Goal: Information Seeking & Learning: Find specific page/section

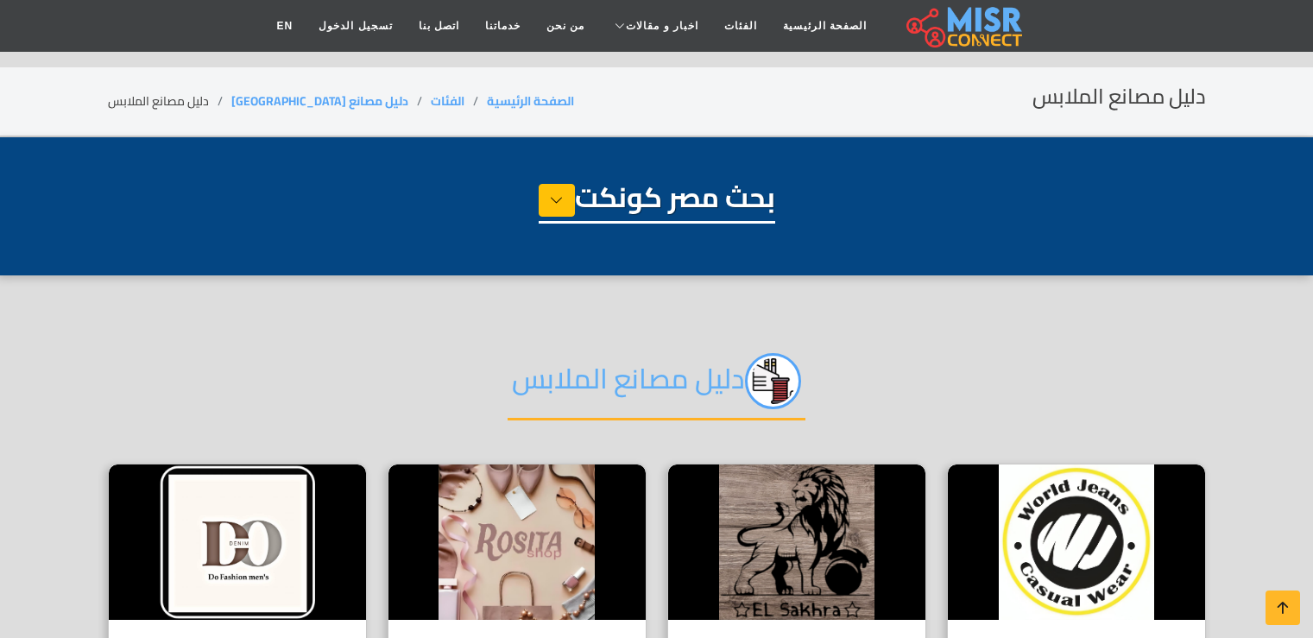
select select "**********"
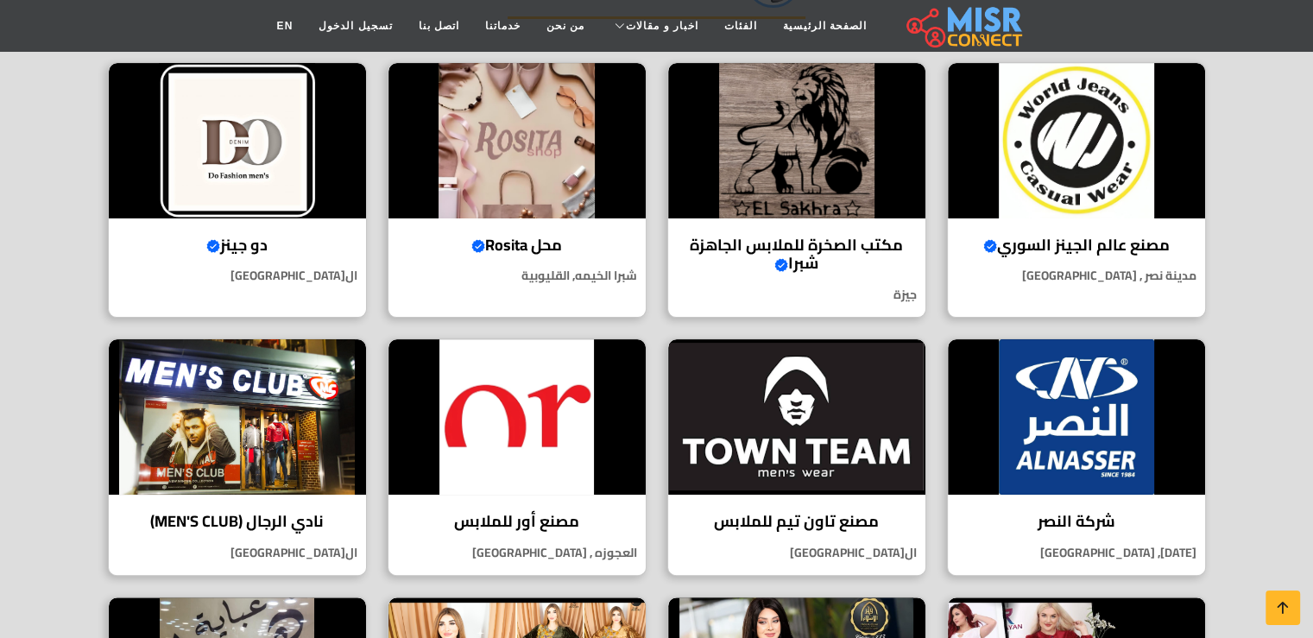
scroll to position [432, 0]
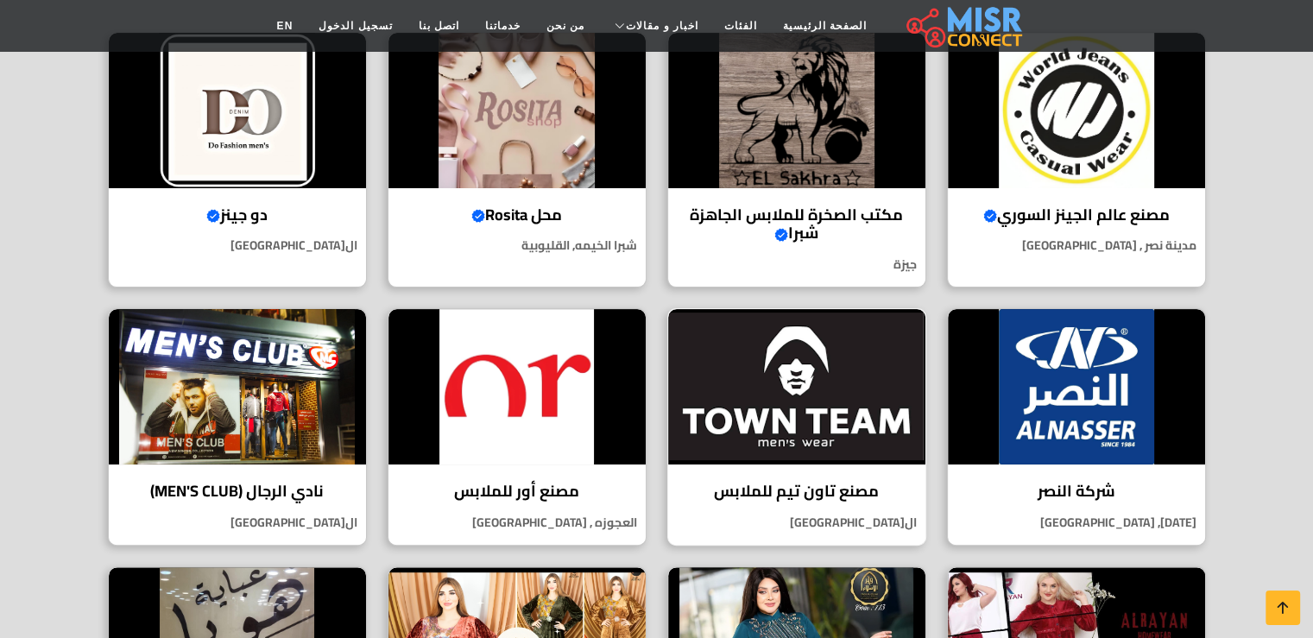
click at [815, 487] on h4 "مصنع تاون تيم للملابس" at bounding box center [796, 491] width 231 height 19
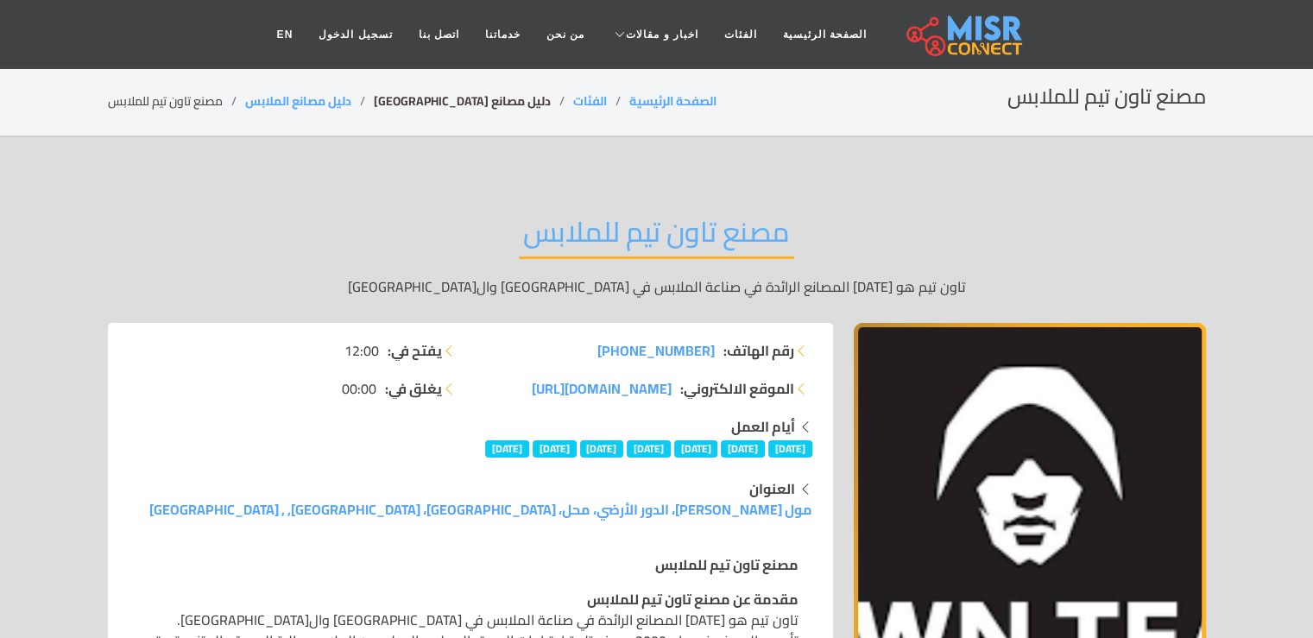
click at [423, 100] on link "دليل مصانع [GEOGRAPHIC_DATA]" at bounding box center [462, 101] width 177 height 22
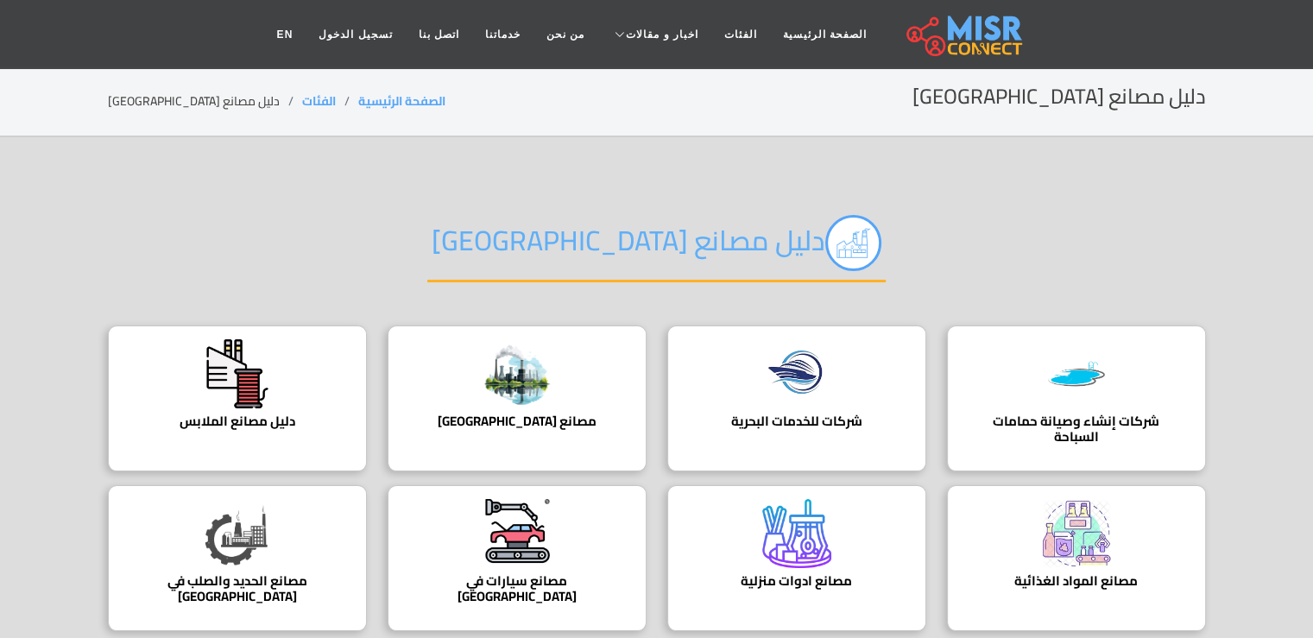
click at [420, 236] on div "دليل مصانع [GEOGRAPHIC_DATA]" at bounding box center [657, 257] width 1098 height 136
click at [293, 180] on section "دليل مصانع مصر شركات إنشاء وصيانة حمامات السباحة شركات إنشاء وصيانة حمامات السب…" at bounding box center [656, 416] width 1313 height 559
click at [316, 136] on section "دليل مصانع مصر الصفحة الرئيسية الفئات دليل مصانع مصر" at bounding box center [656, 102] width 1313 height 70
click at [317, 136] on section "دليل مصانع مصر الصفحة الرئيسية الفئات دليل مصانع مصر" at bounding box center [656, 102] width 1313 height 70
